Goal: Transaction & Acquisition: Purchase product/service

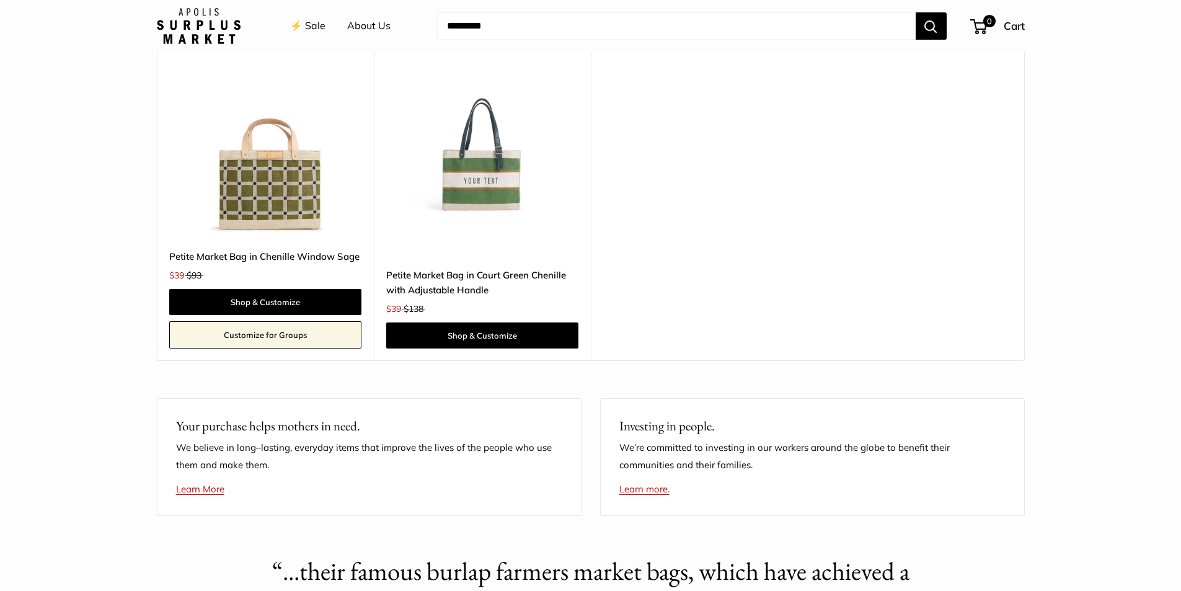
scroll to position [2417, 0]
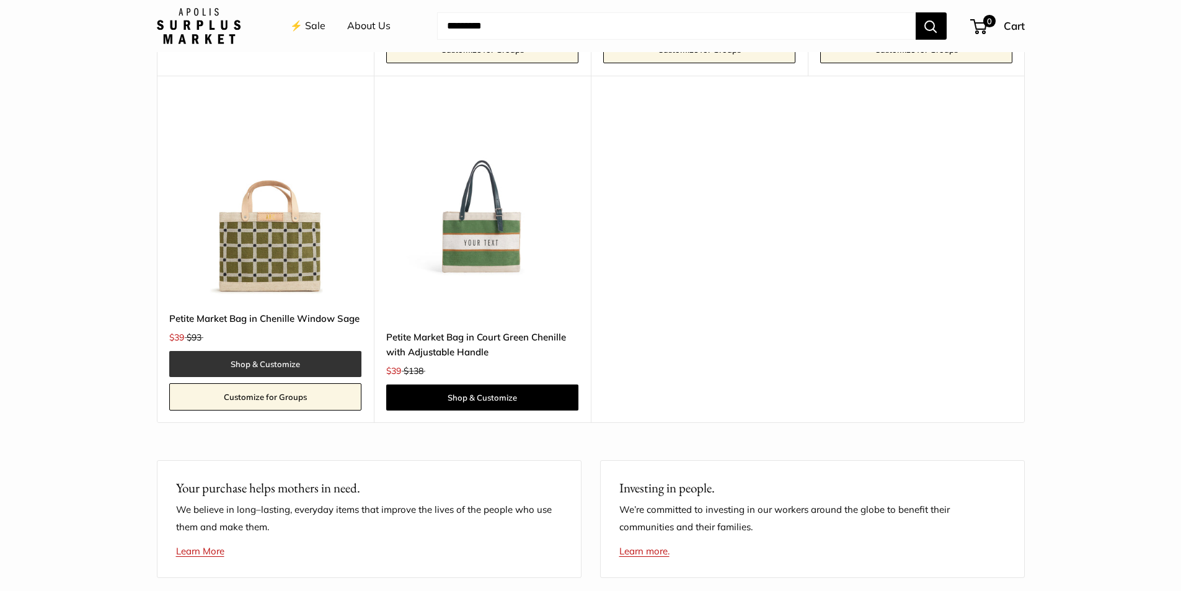
click at [268, 363] on link "Shop & Customize" at bounding box center [265, 364] width 192 height 26
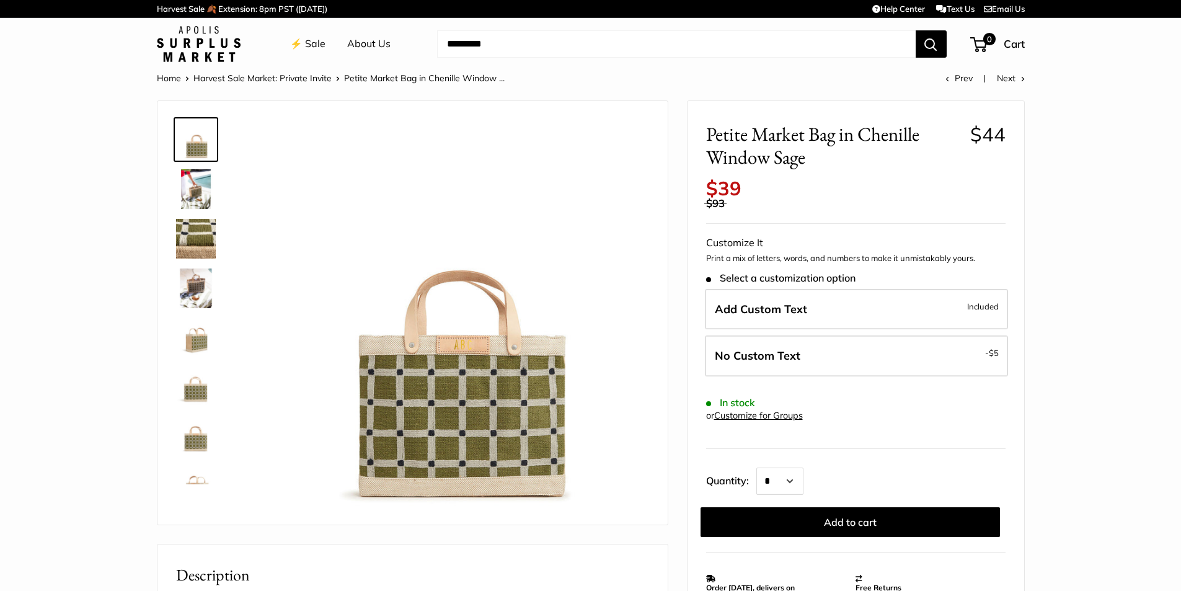
click at [198, 185] on img at bounding box center [196, 189] width 40 height 40
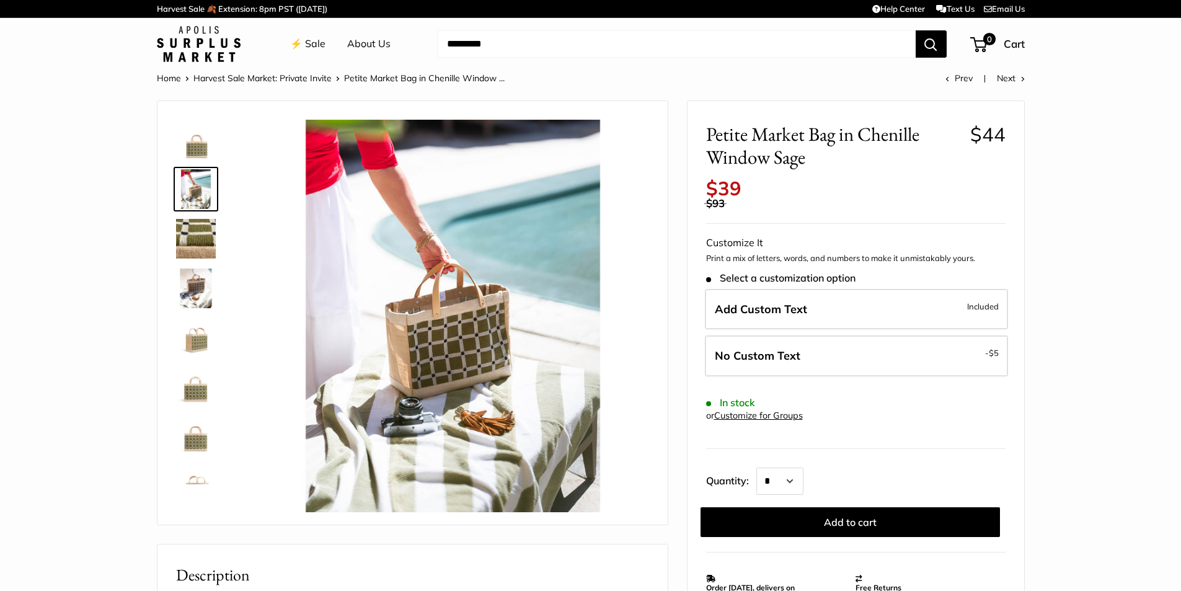
click at [200, 234] on img at bounding box center [196, 239] width 40 height 40
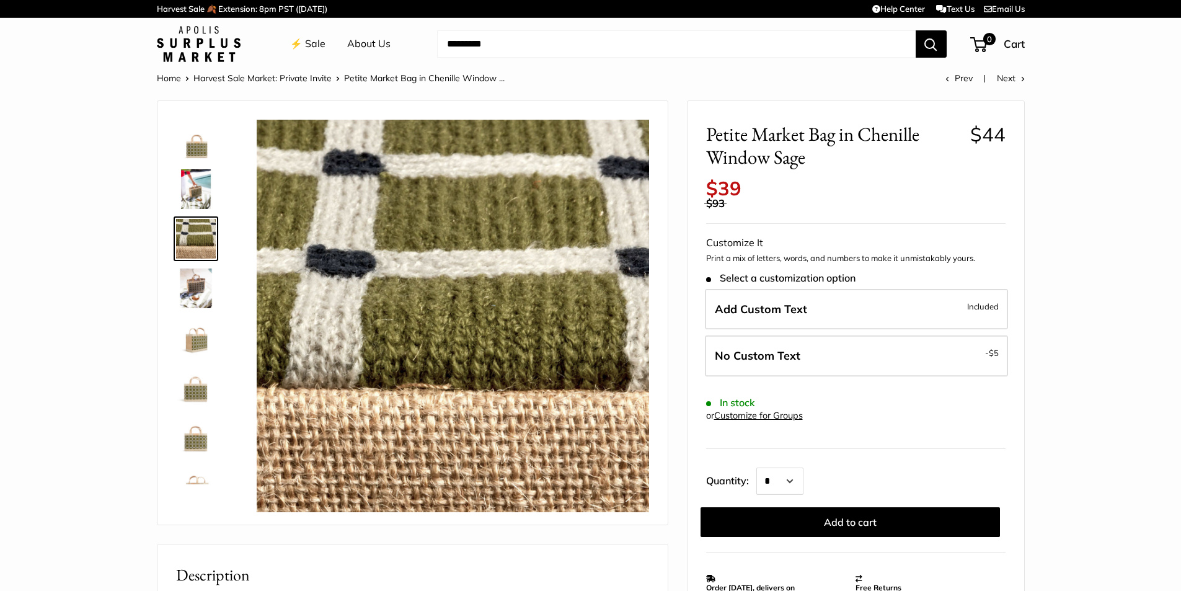
click at [201, 284] on img at bounding box center [196, 288] width 40 height 40
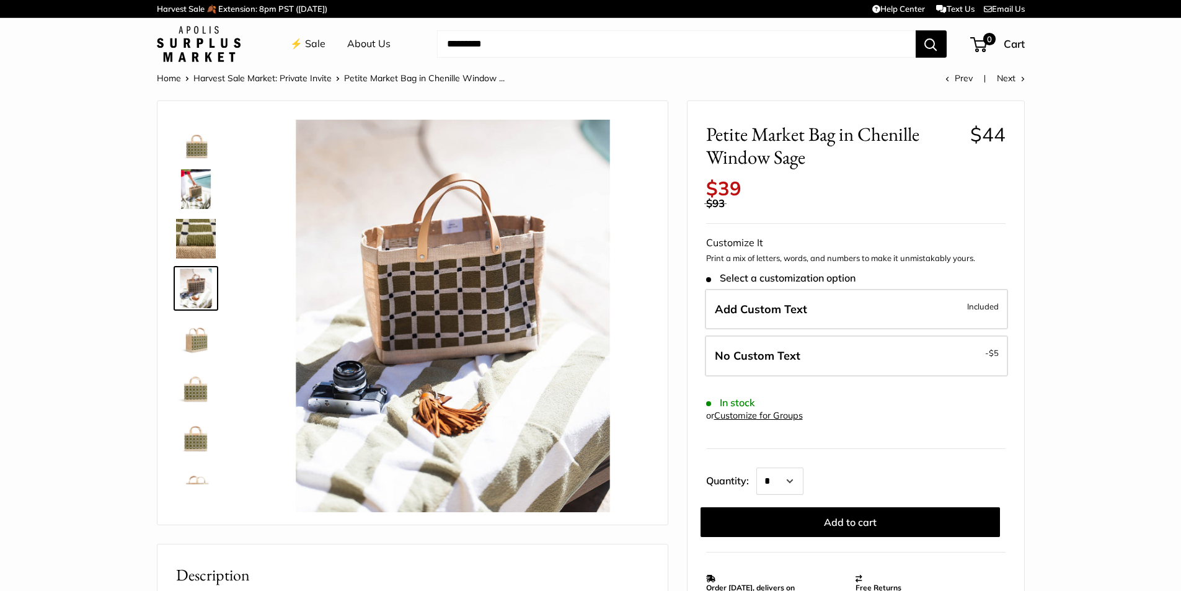
click at [202, 330] on img at bounding box center [196, 338] width 40 height 40
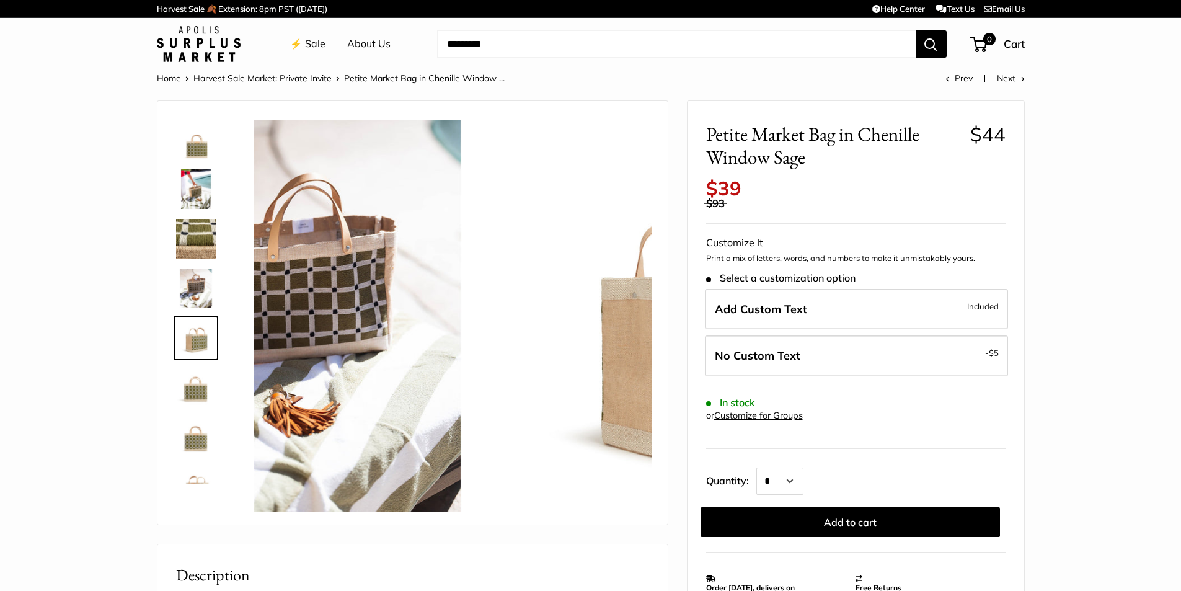
scroll to position [38, 0]
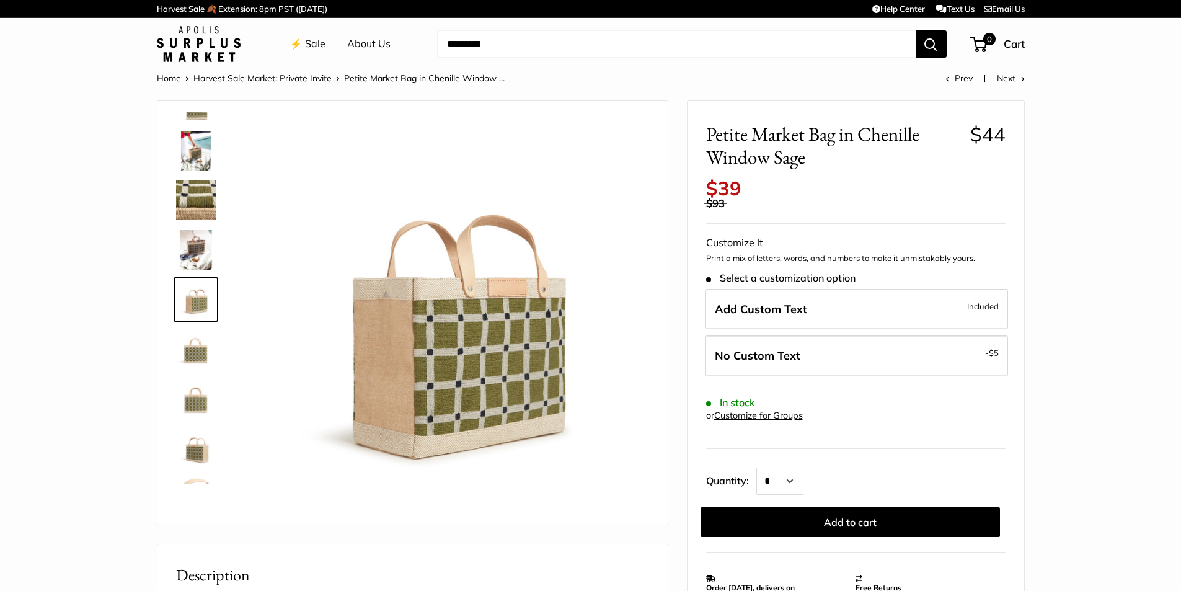
click at [201, 366] on img at bounding box center [196, 349] width 40 height 40
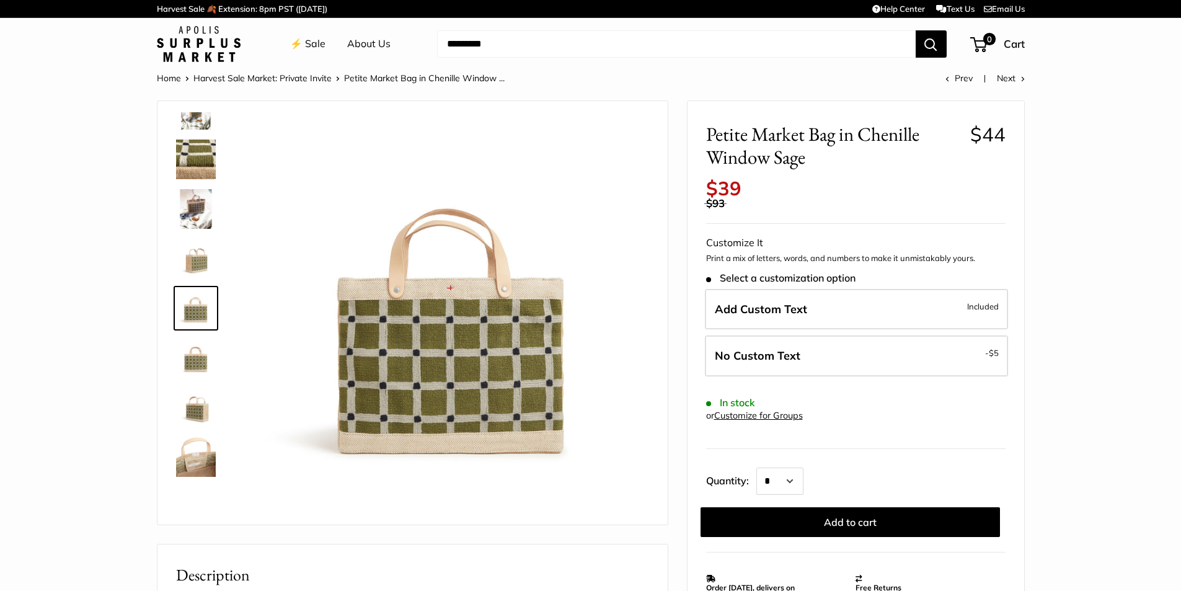
click at [200, 365] on img at bounding box center [196, 358] width 40 height 40
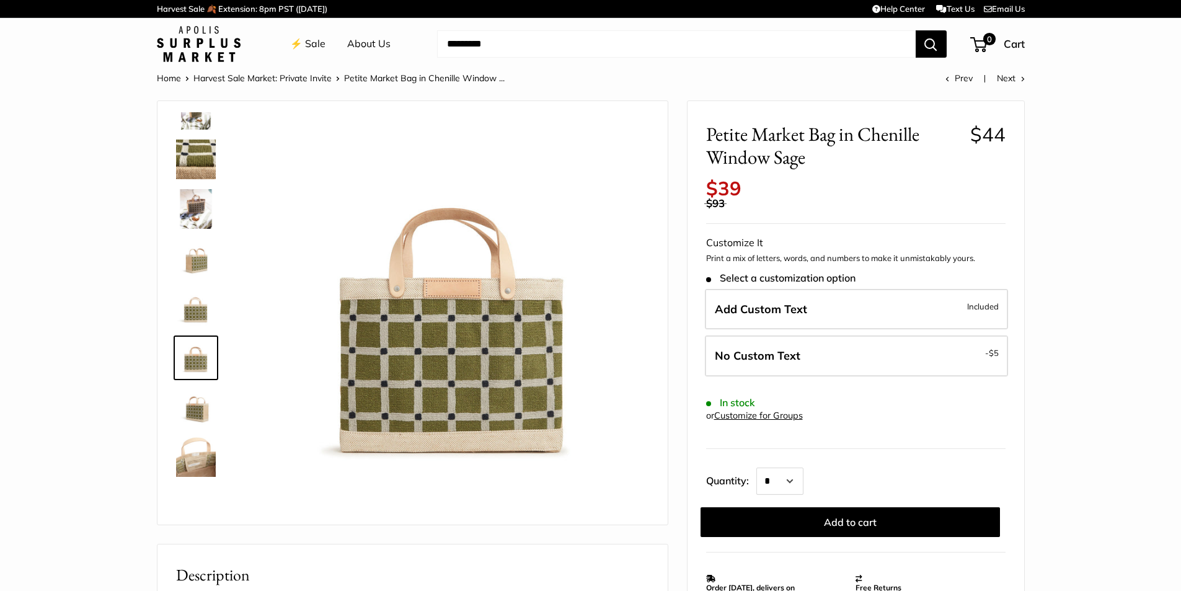
click at [199, 383] on div at bounding box center [200, 298] width 59 height 372
click at [202, 418] on img at bounding box center [196, 407] width 40 height 40
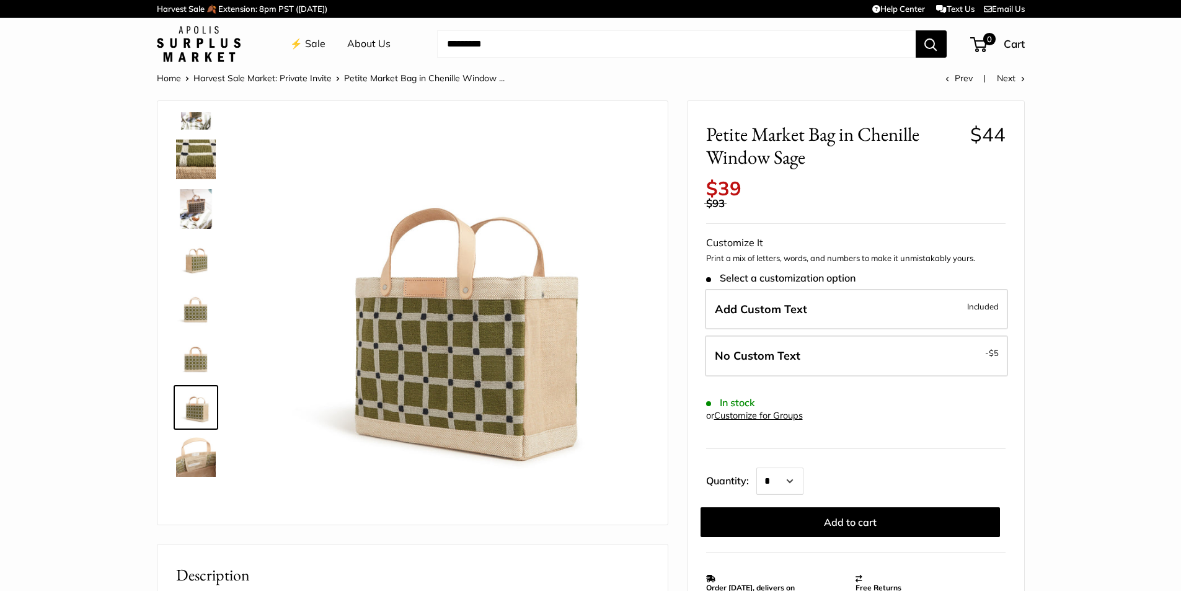
click at [197, 434] on div at bounding box center [200, 298] width 59 height 372
click at [200, 451] on img at bounding box center [196, 457] width 40 height 40
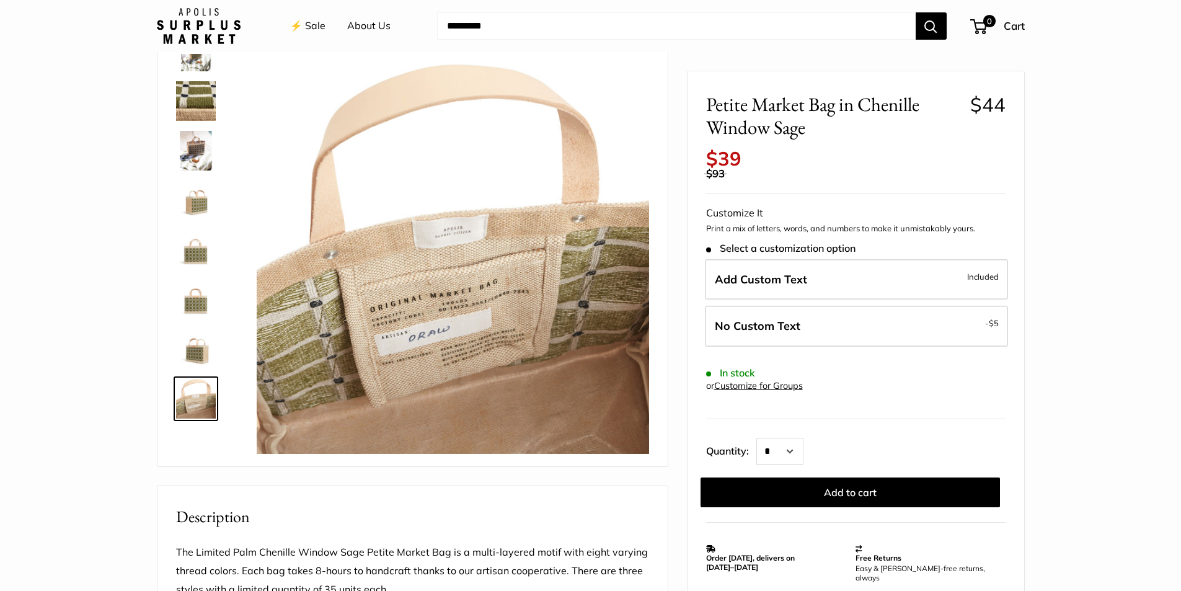
scroll to position [124, 0]
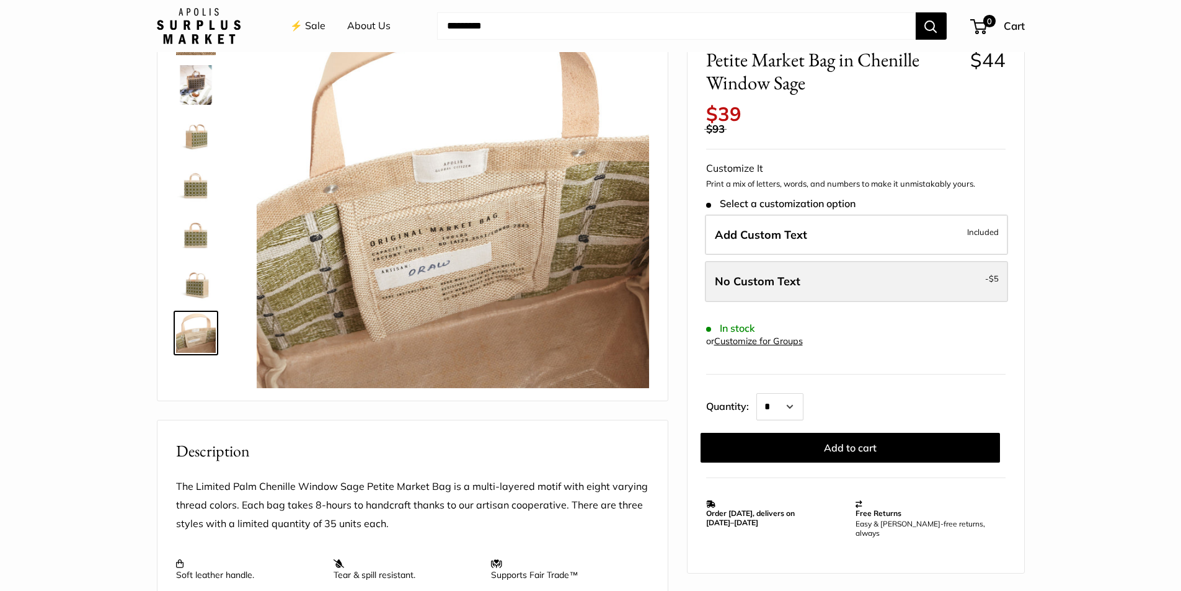
click at [887, 285] on label "No Custom Text - $5" at bounding box center [856, 281] width 303 height 41
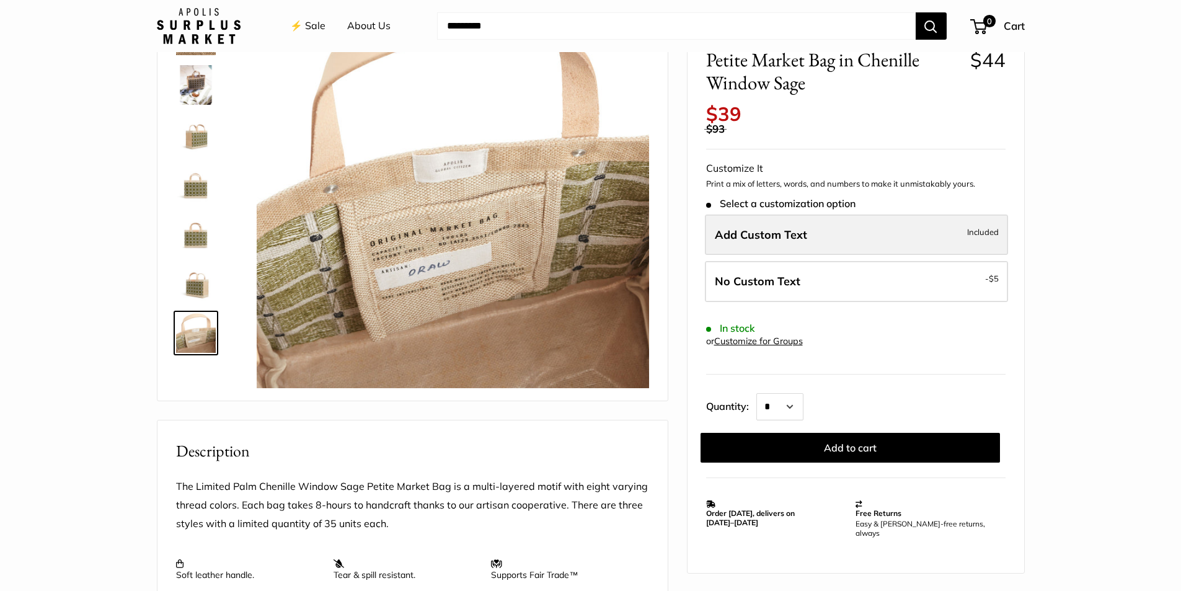
click at [893, 218] on label "Add Custom Text Included" at bounding box center [856, 234] width 303 height 41
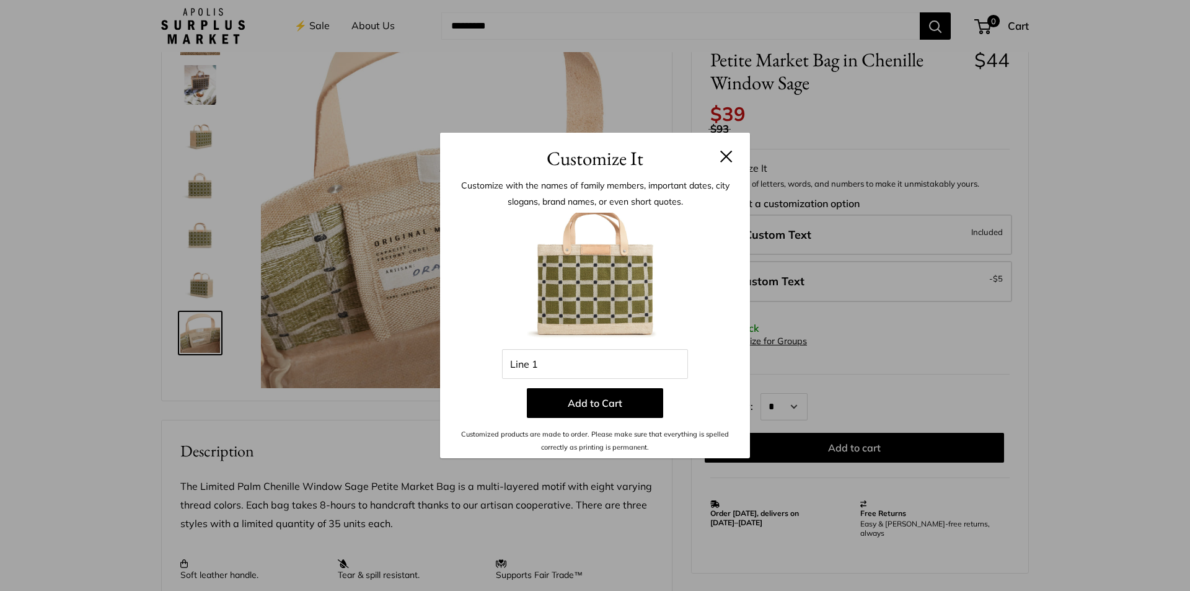
click at [727, 162] on h3 "Customize It" at bounding box center [595, 158] width 273 height 29
click at [727, 157] on button at bounding box center [726, 156] width 12 height 12
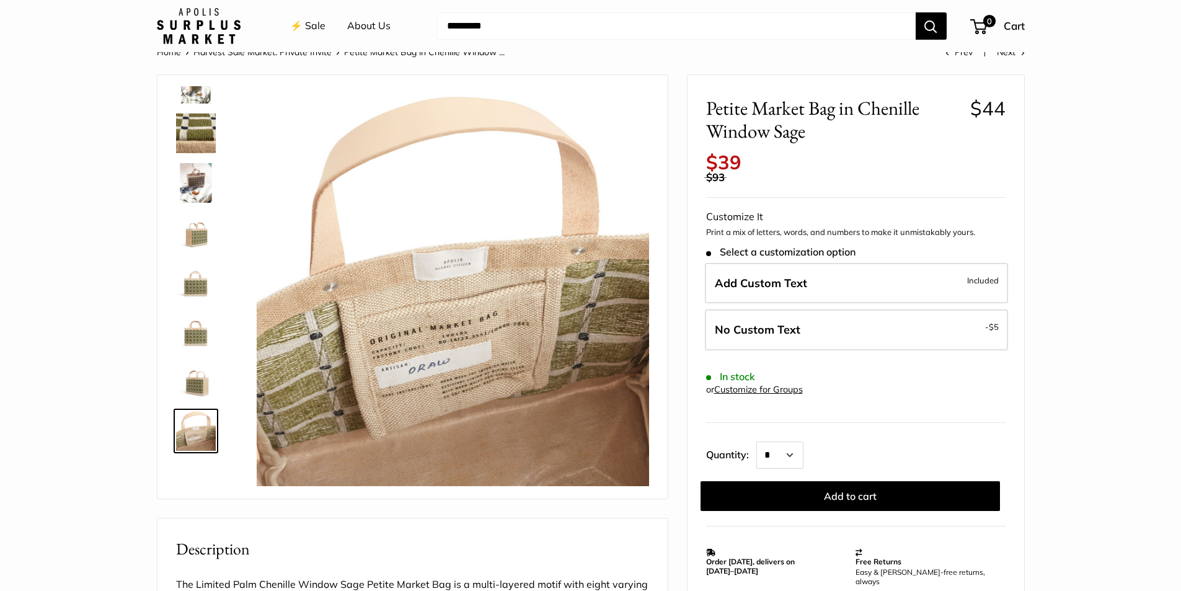
scroll to position [0, 0]
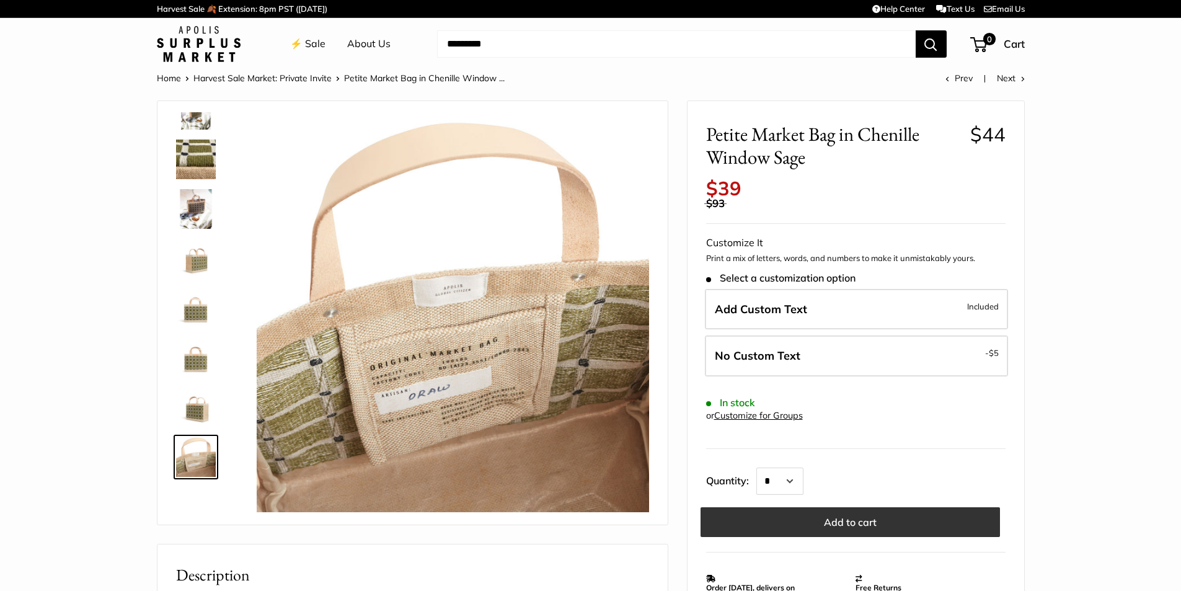
click at [843, 517] on button "Add to cart" at bounding box center [849, 522] width 299 height 30
